Goal: Information Seeking & Learning: Learn about a topic

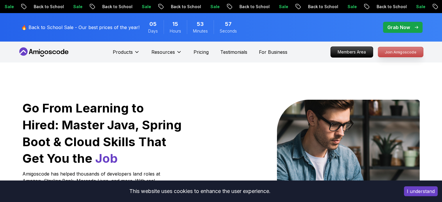
click at [409, 52] on p "Join Amigoscode" at bounding box center [400, 52] width 45 height 10
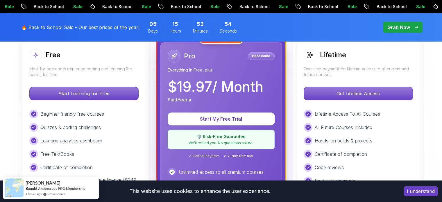
scroll to position [181, 0]
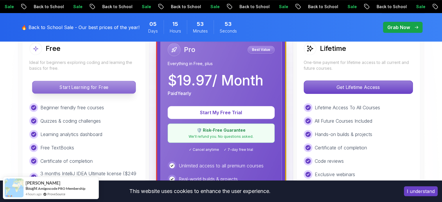
click at [86, 86] on p "Start Learning for Free" at bounding box center [83, 87] width 103 height 12
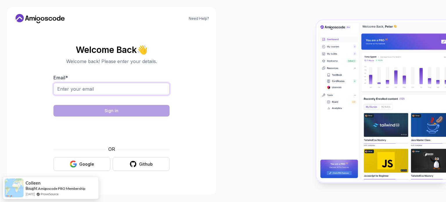
click at [81, 87] on input "Email *" at bounding box center [111, 89] width 116 height 12
type input "[EMAIL_ADDRESS][DOMAIN_NAME]"
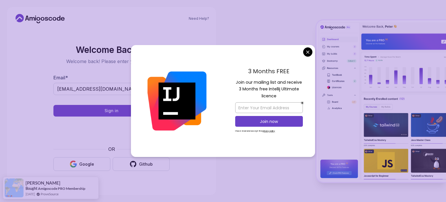
click at [309, 52] on body "You've turned off quick searches. Undo Web search Copy Define Turn off quick se…" at bounding box center [223, 101] width 446 height 202
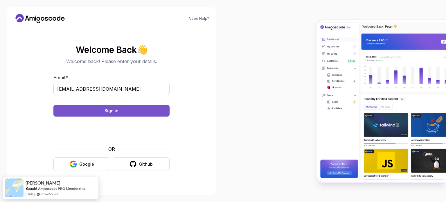
click at [101, 110] on button "Sign in" at bounding box center [111, 111] width 116 height 12
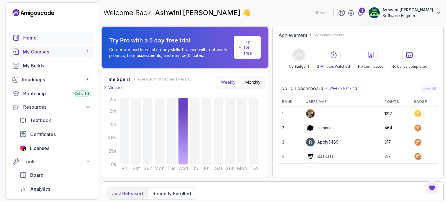
click at [36, 51] on div "My Courses 1" at bounding box center [57, 51] width 68 height 7
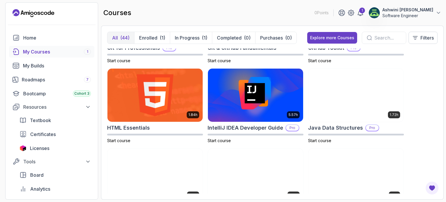
scroll to position [299, 0]
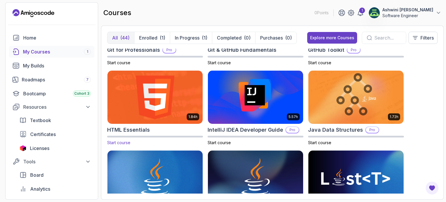
click at [173, 99] on img at bounding box center [155, 97] width 100 height 56
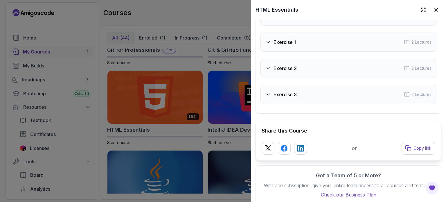
scroll to position [1162, 0]
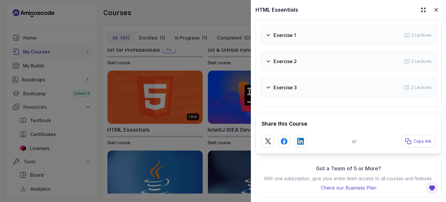
click at [270, 32] on icon at bounding box center [269, 35] width 6 height 6
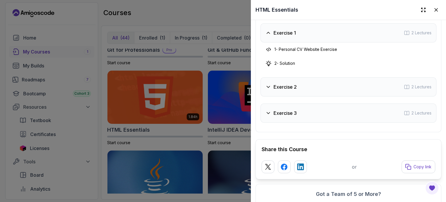
click at [270, 30] on icon at bounding box center [269, 33] width 6 height 6
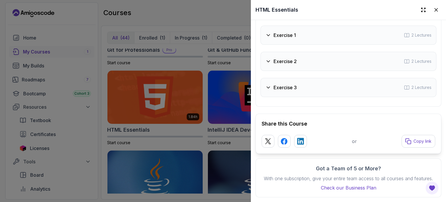
click at [265, 54] on div "Exercise 2 2 Lectures" at bounding box center [349, 61] width 176 height 19
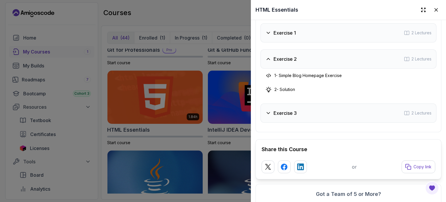
click at [265, 54] on div "Exercise 2 2 Lectures" at bounding box center [349, 58] width 176 height 19
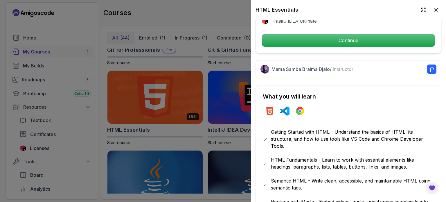
scroll to position [246, 0]
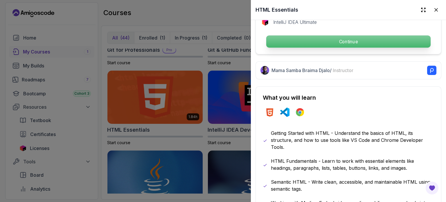
click at [339, 40] on p "Continue" at bounding box center [348, 41] width 164 height 12
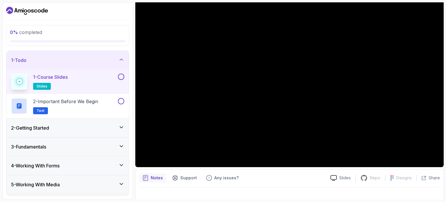
scroll to position [59, 0]
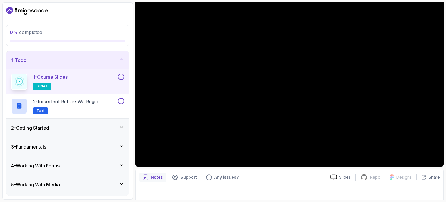
click at [156, 176] on p "Notes" at bounding box center [157, 177] width 12 height 6
